Goal: Find specific page/section: Find specific page/section

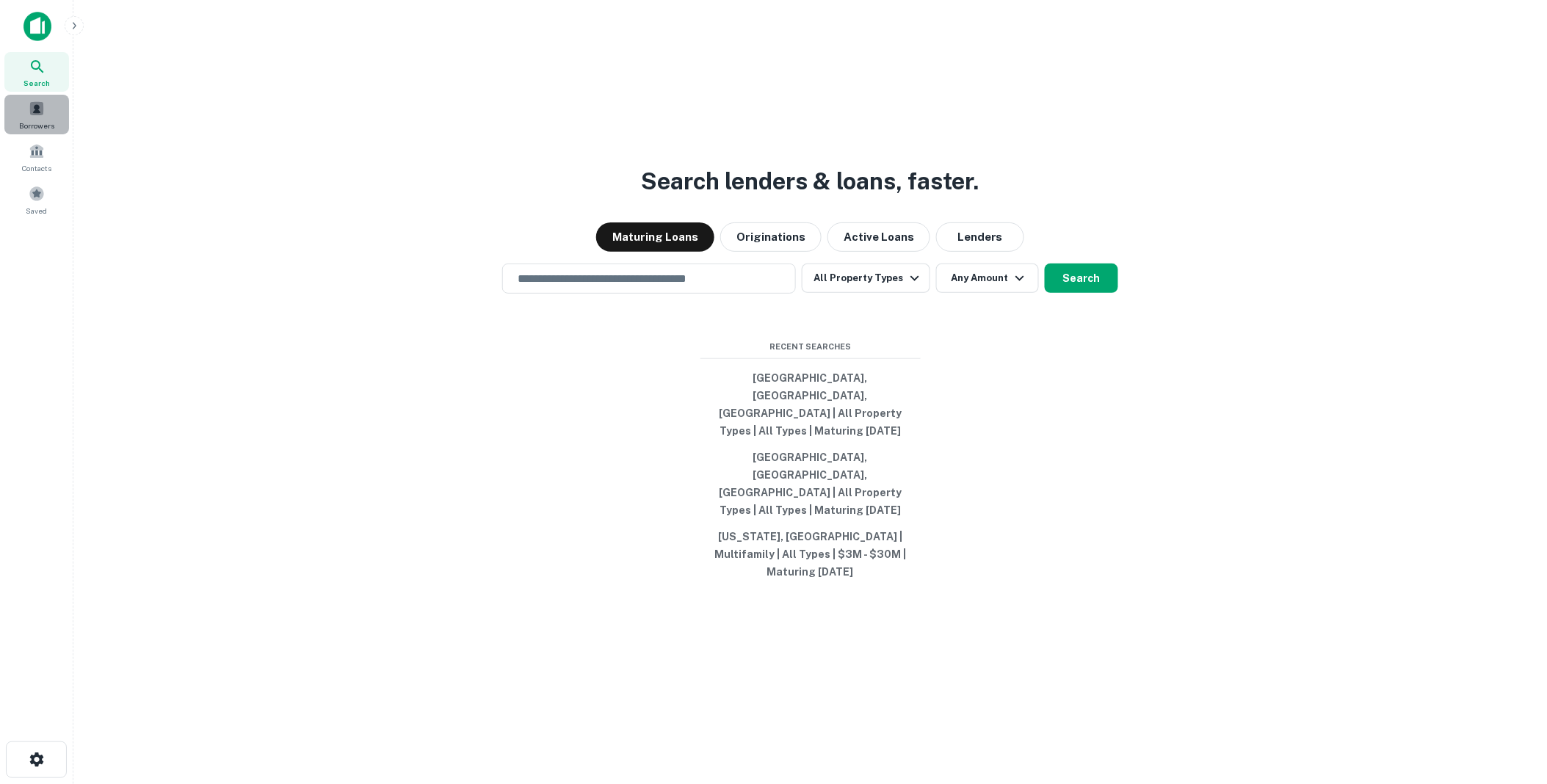
click at [35, 108] on span at bounding box center [36, 108] width 16 height 16
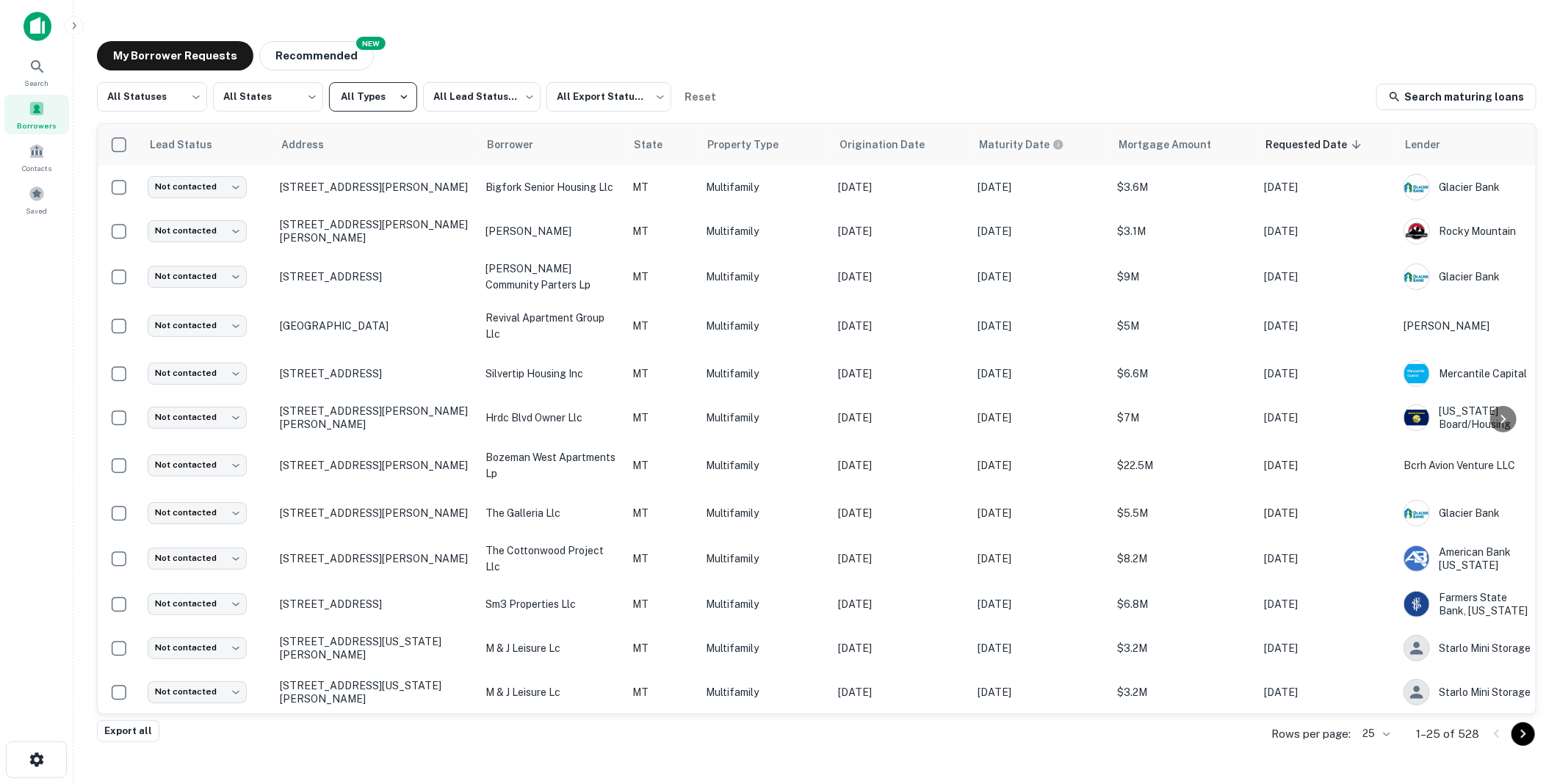
click at [403, 96] on icon "button" at bounding box center [403, 97] width 13 height 13
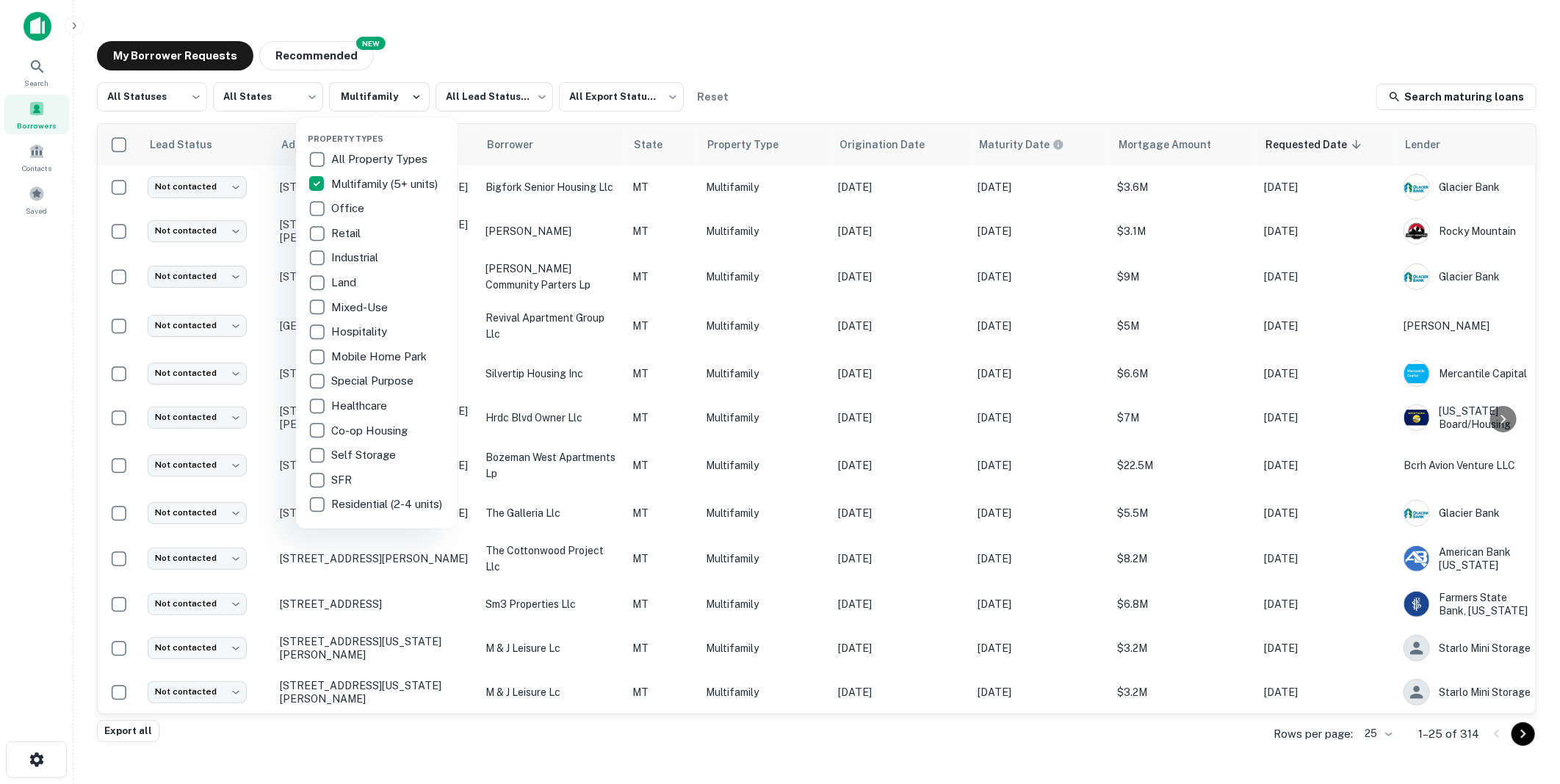
click at [522, 53] on div at bounding box center [780, 392] width 1560 height 784
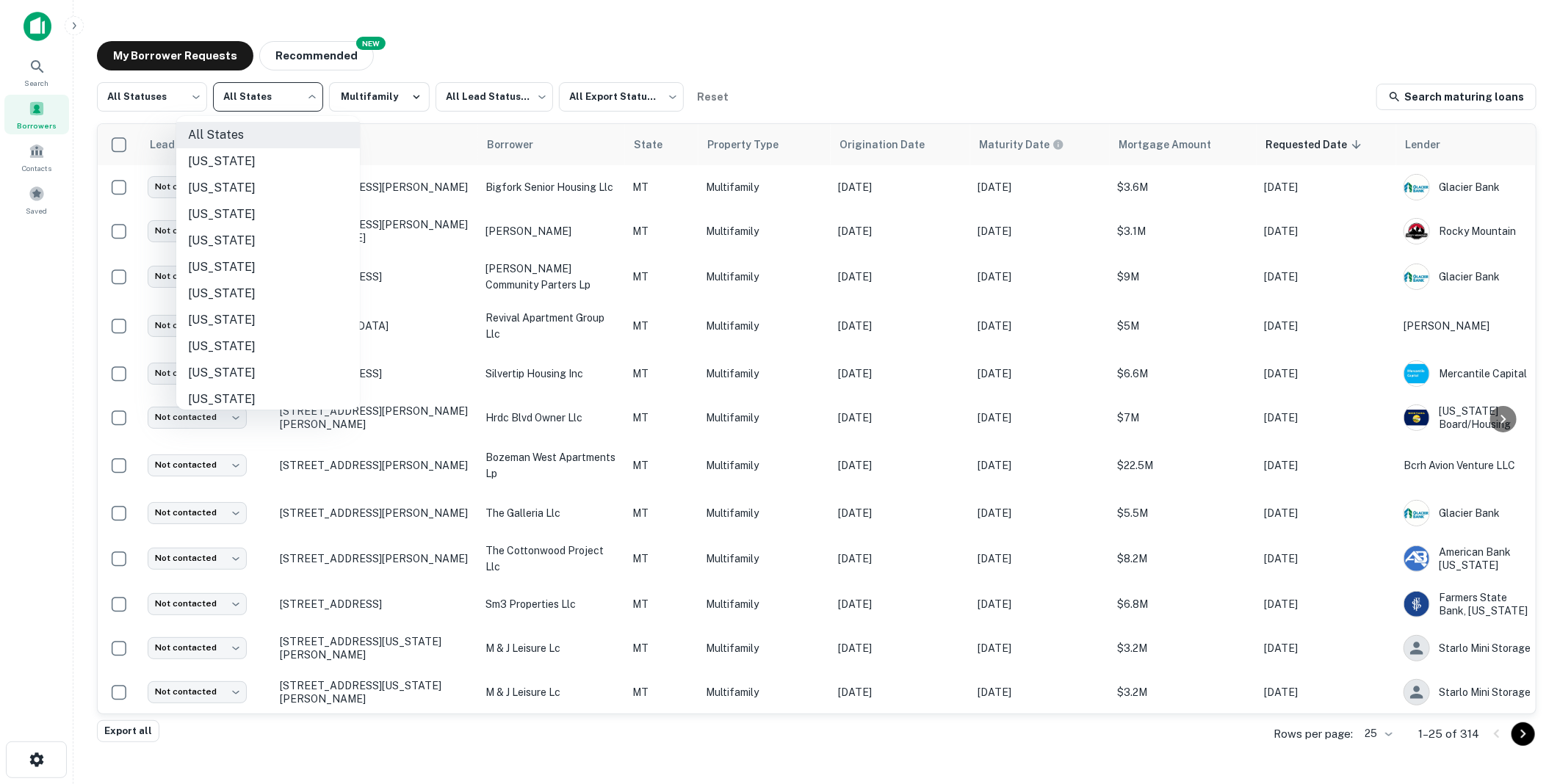
click at [311, 97] on body "Search Borrowers Contacts Saved My Borrower Requests NEW Recommended All Status…" at bounding box center [780, 392] width 1560 height 784
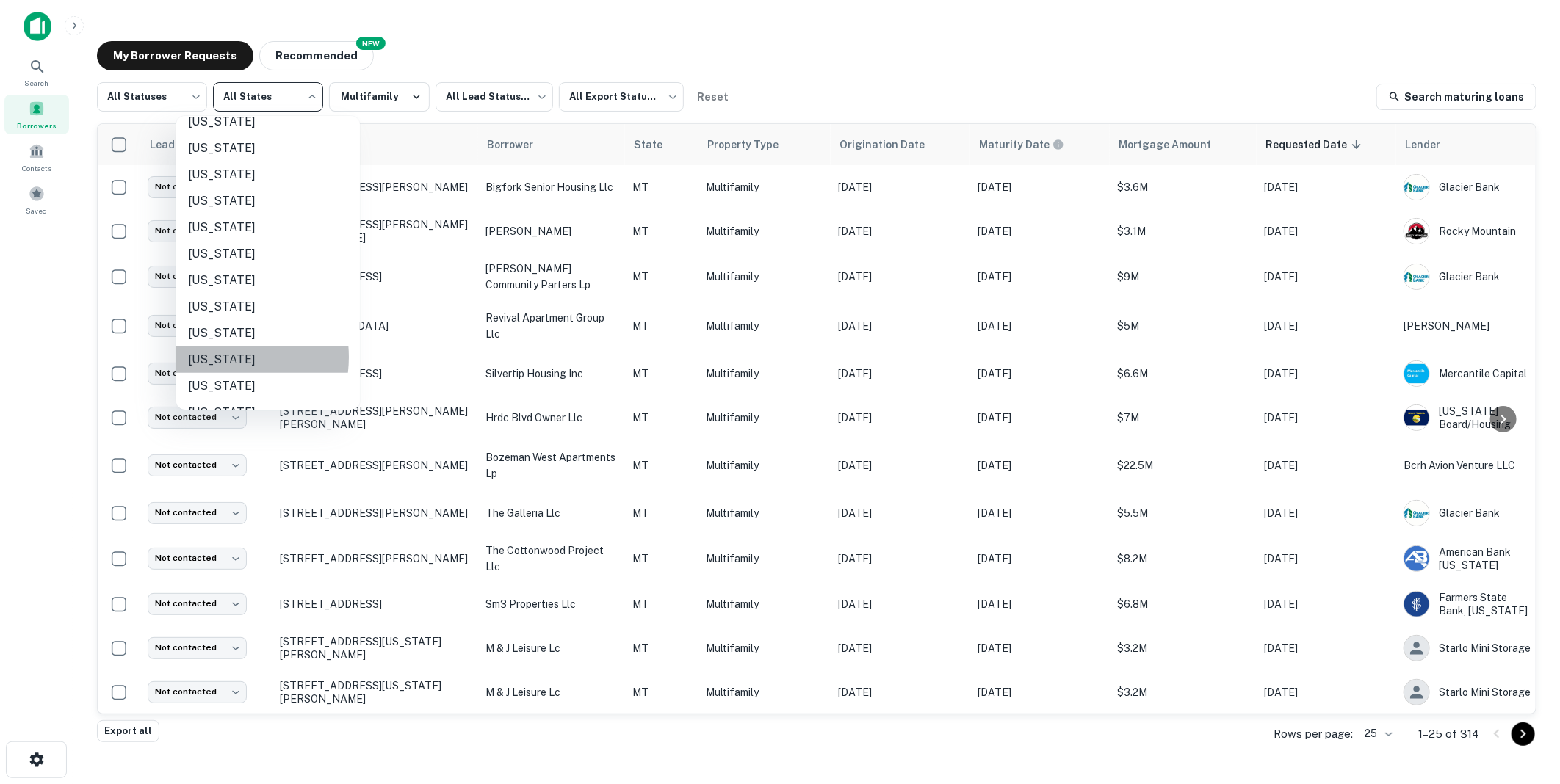
click at [213, 357] on li "Oregon" at bounding box center [268, 359] width 184 height 27
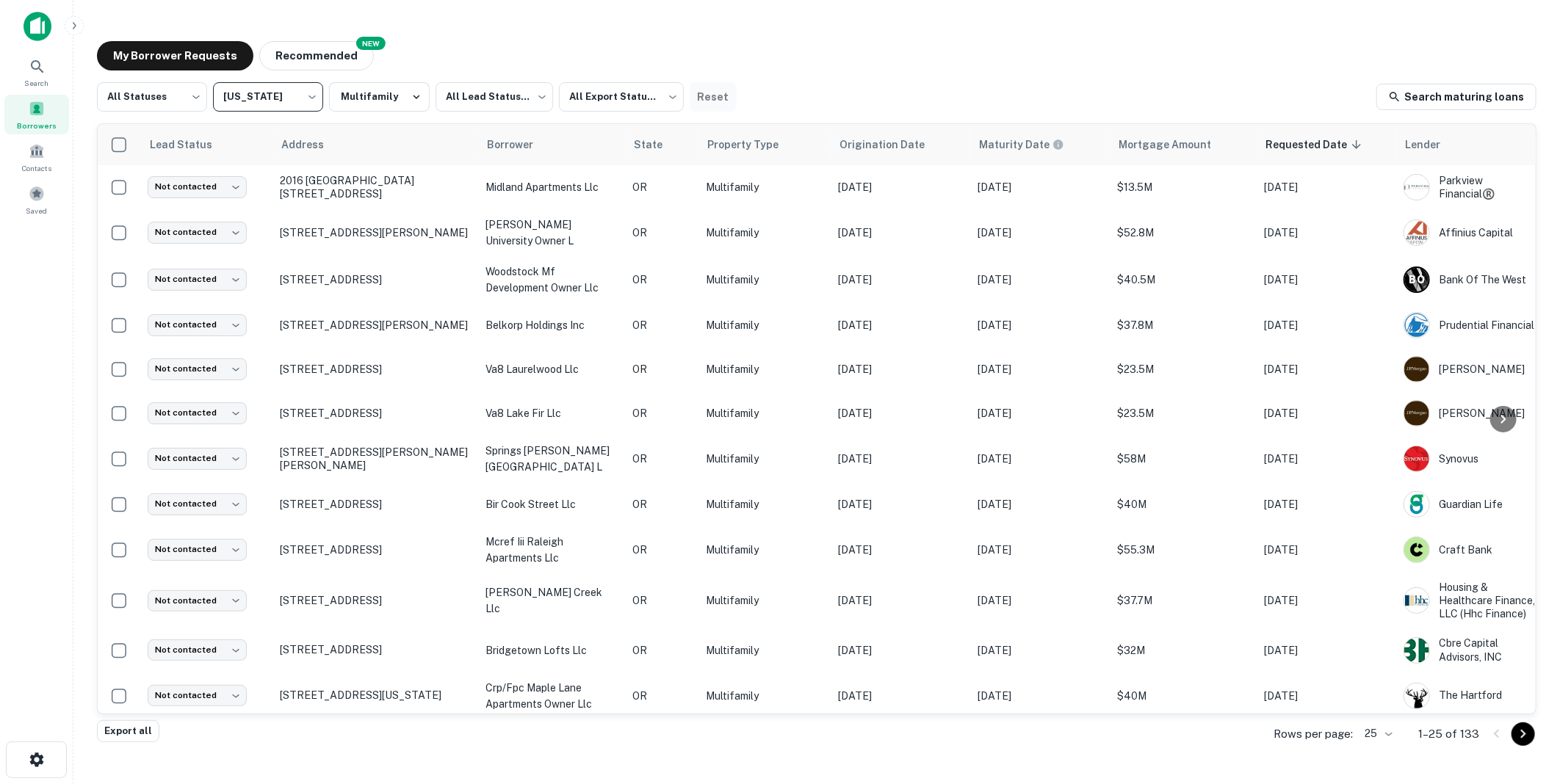
click at [713, 92] on button "Reset" at bounding box center [713, 97] width 47 height 29
type input "***"
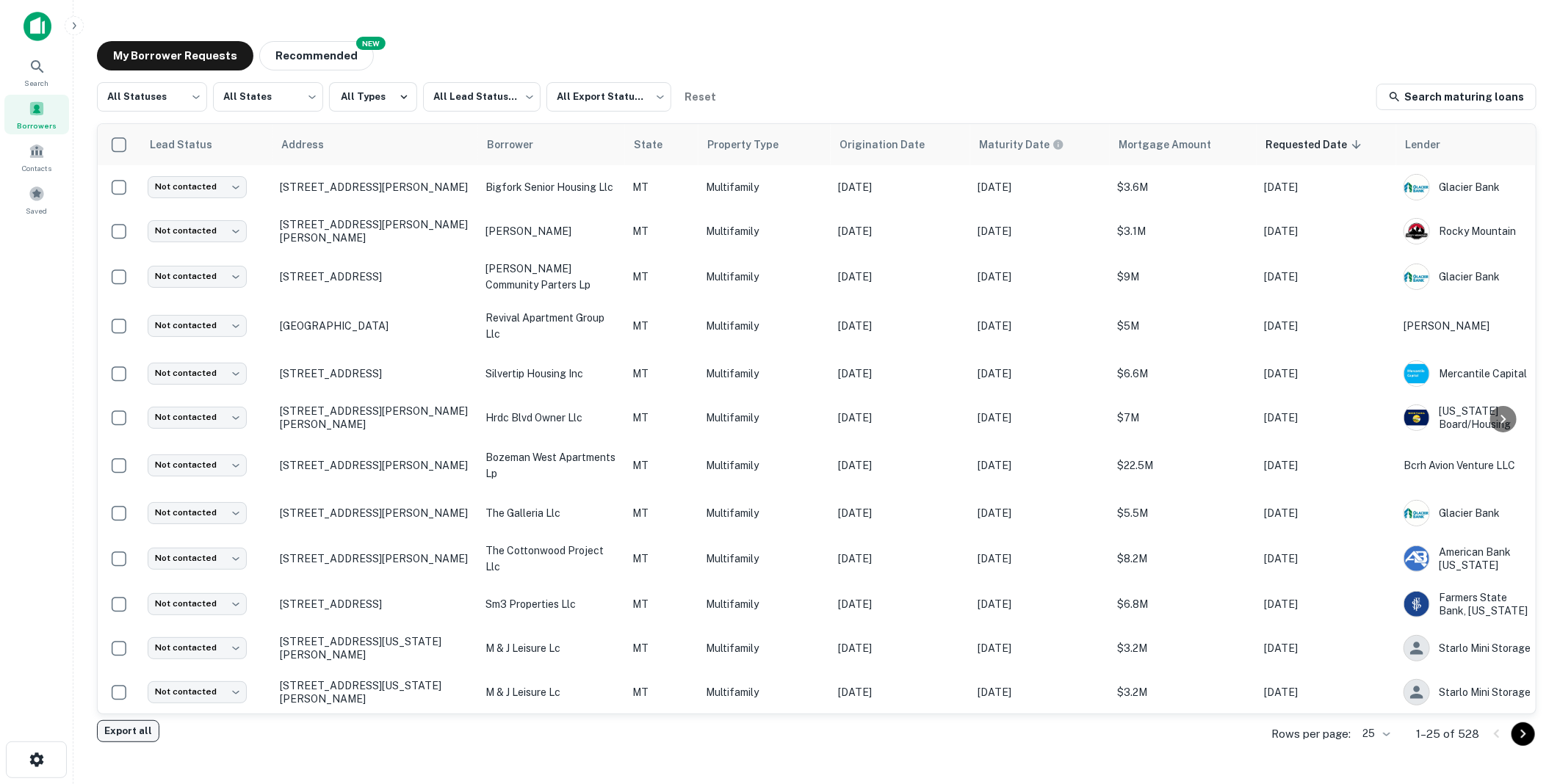
click at [128, 729] on button "Export all" at bounding box center [128, 731] width 62 height 22
